Goal: Navigation & Orientation: Find specific page/section

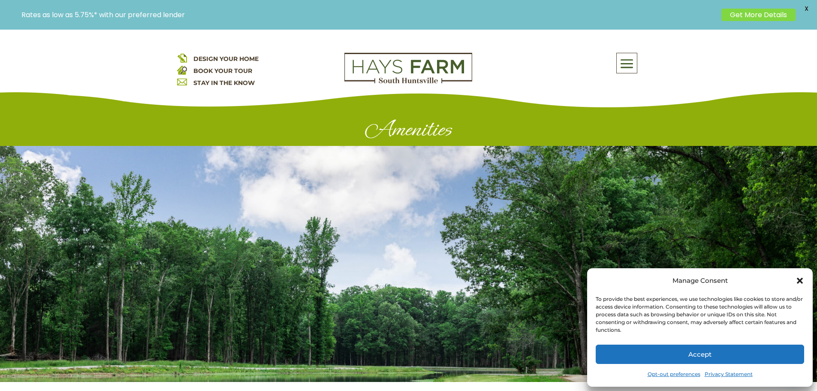
click at [741, 359] on button "Accept" at bounding box center [700, 353] width 208 height 19
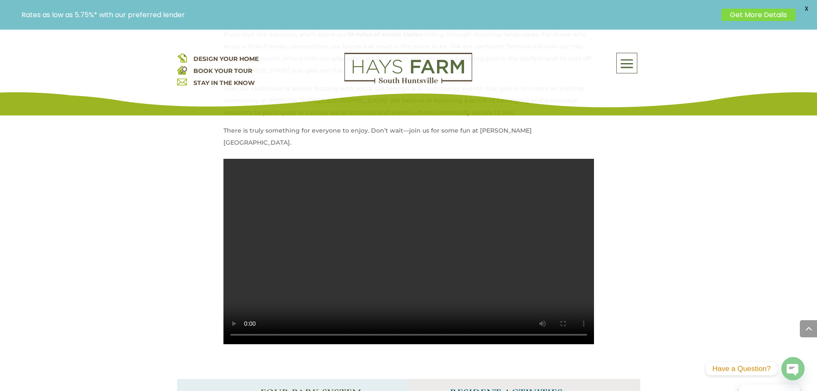
scroll to position [686, 0]
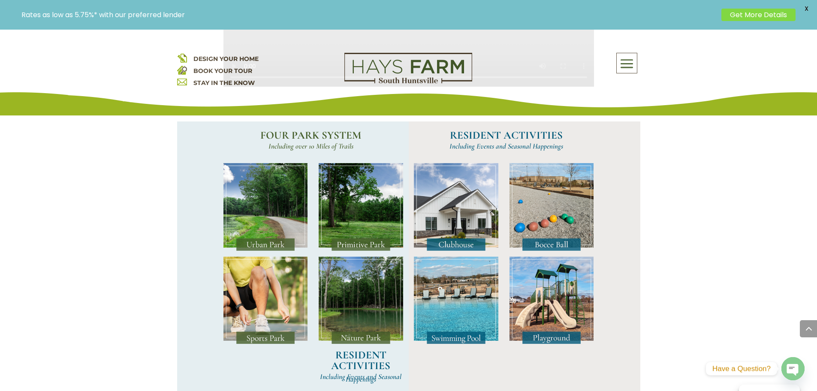
click at [469, 237] on img at bounding box center [456, 207] width 84 height 88
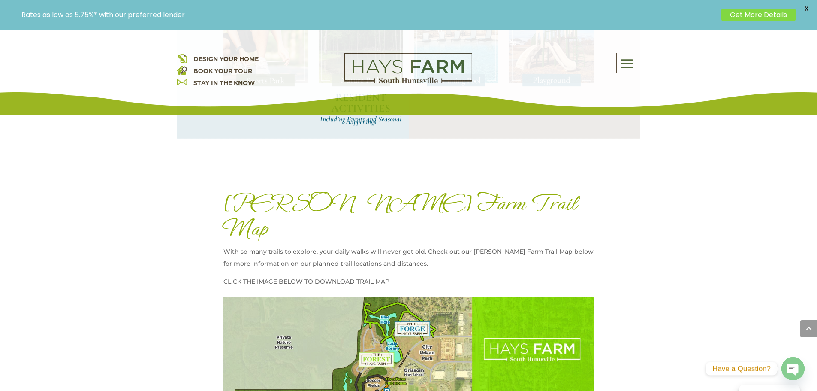
click at [627, 68] on span at bounding box center [627, 64] width 20 height 20
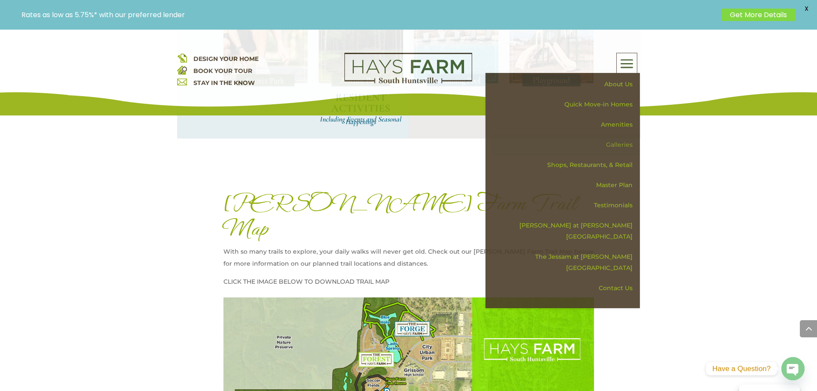
click at [622, 139] on link "Galleries" at bounding box center [565, 145] width 148 height 20
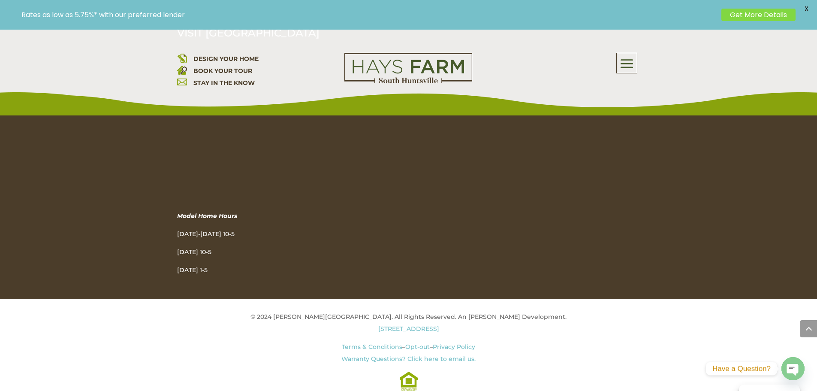
scroll to position [662, 0]
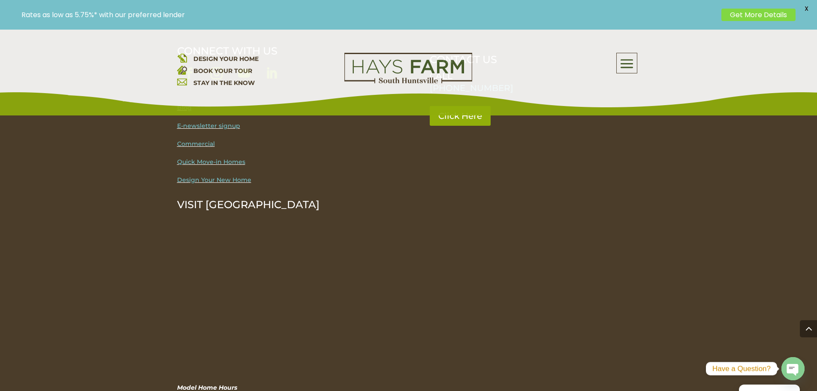
click at [624, 66] on span at bounding box center [627, 64] width 20 height 20
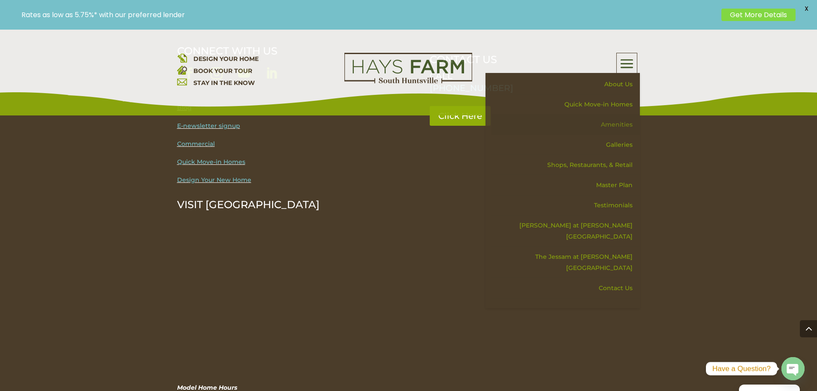
click at [620, 126] on link "Amenities" at bounding box center [565, 125] width 148 height 20
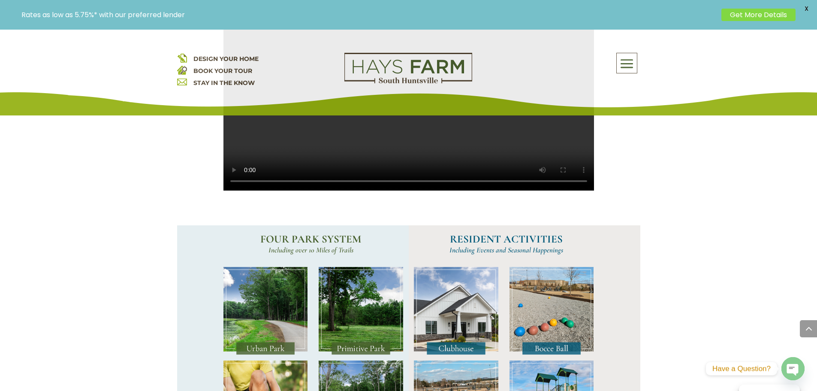
scroll to position [686, 0]
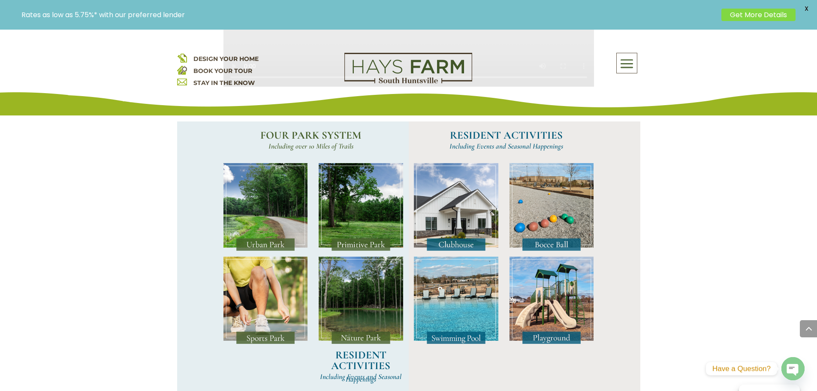
click at [617, 65] on span at bounding box center [627, 64] width 20 height 20
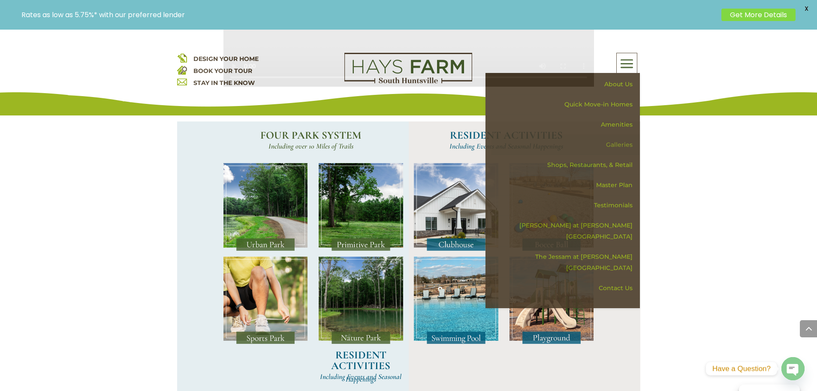
click at [618, 148] on link "Galleries" at bounding box center [565, 145] width 148 height 20
